Goal: Task Accomplishment & Management: Manage account settings

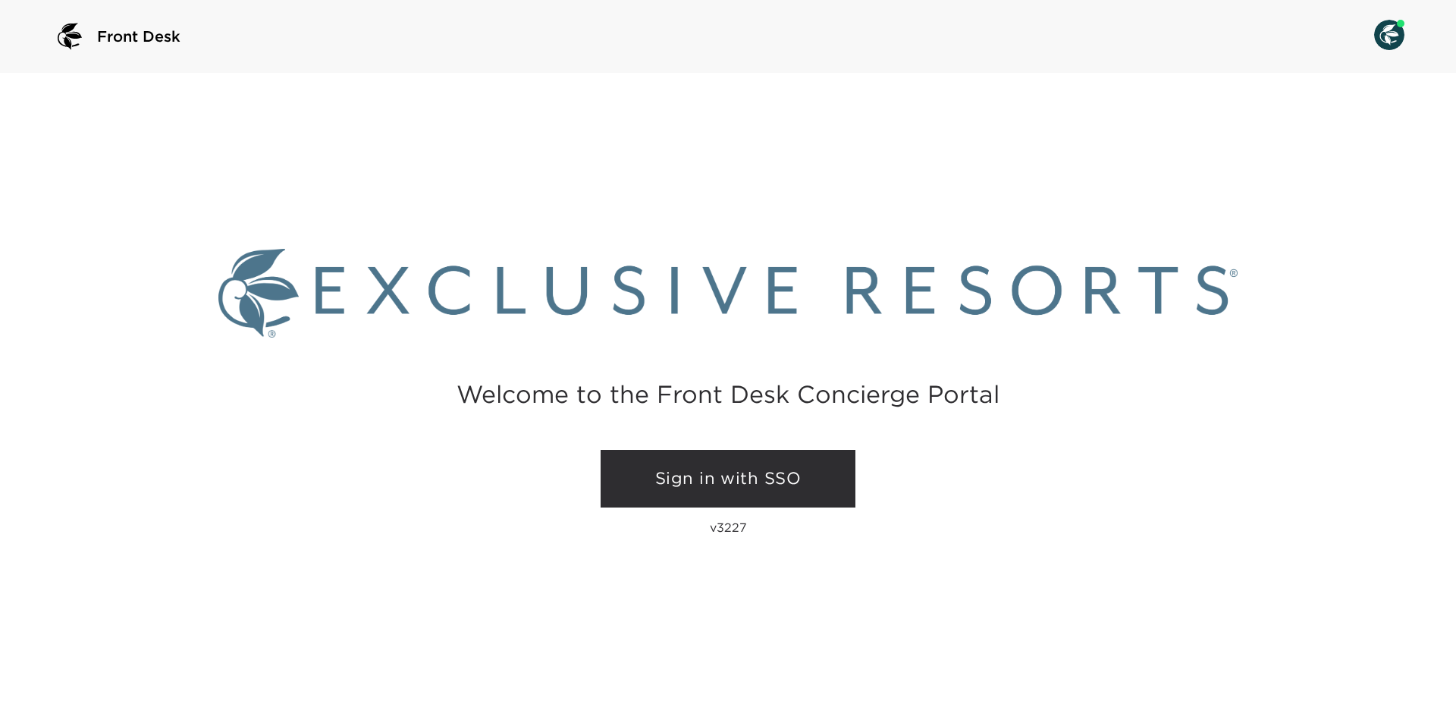
click at [795, 482] on link "Sign in with SSO" at bounding box center [728, 479] width 255 height 58
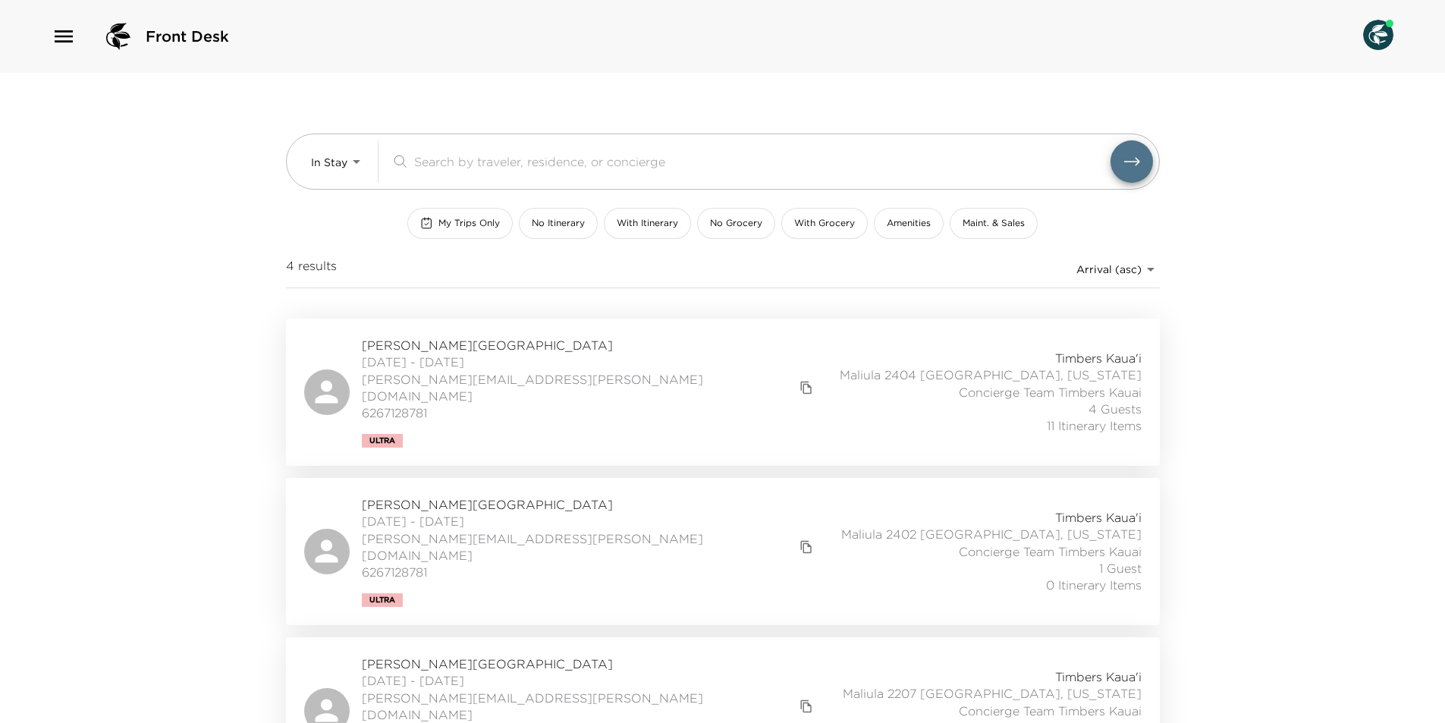
click at [454, 358] on span "[DATE] - [DATE]" at bounding box center [590, 361] width 456 height 17
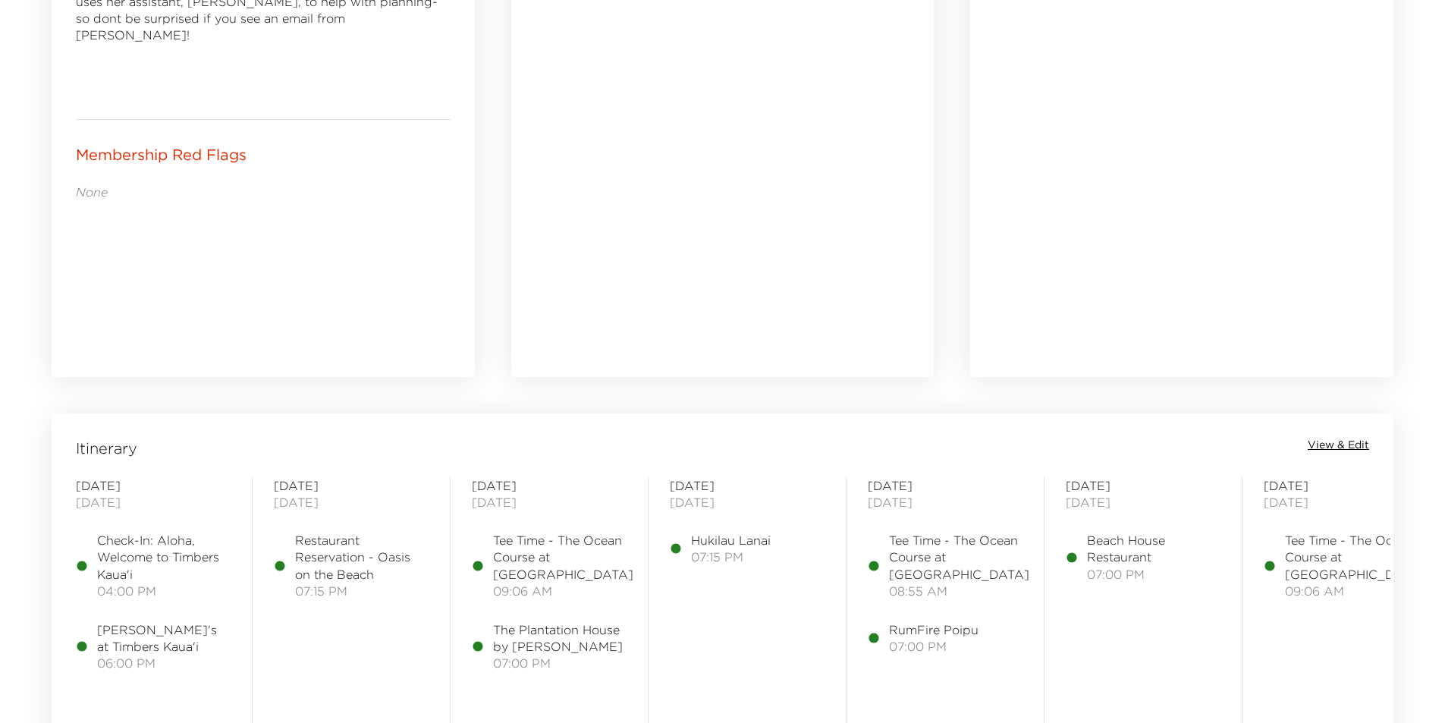
scroll to position [986, 0]
